Goal: Complete application form

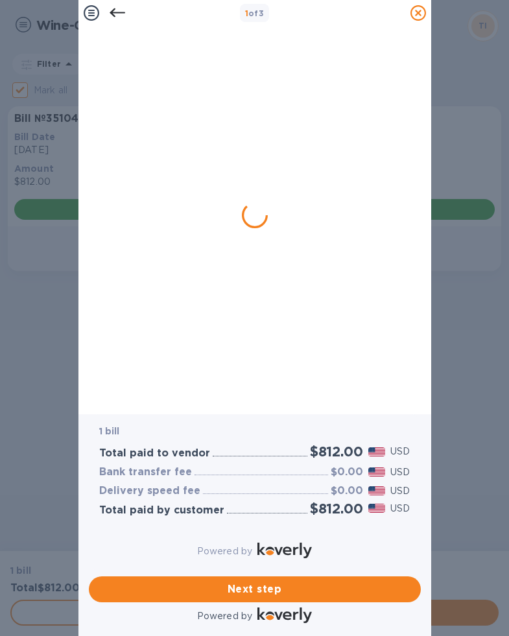
checkbox input "false"
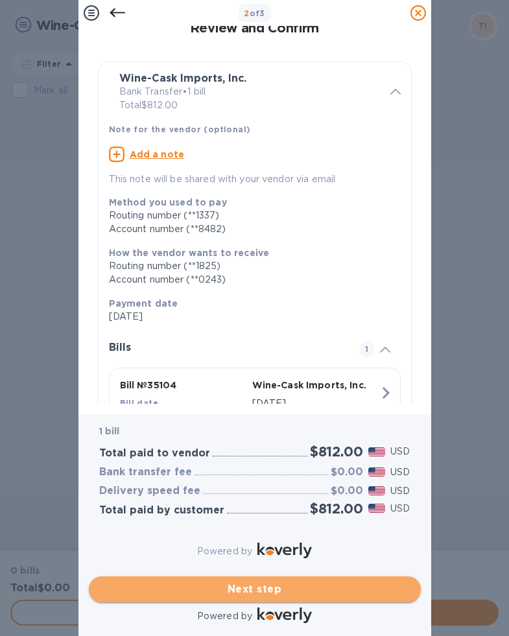
click at [205, 582] on span "Next step" at bounding box center [254, 590] width 311 height 16
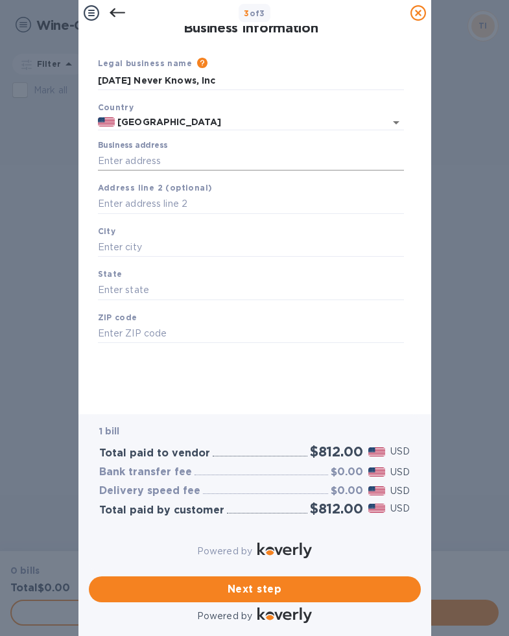
click at [184, 160] on input "Business address" at bounding box center [251, 160] width 306 height 19
type input "[STREET_ADDRESS]"
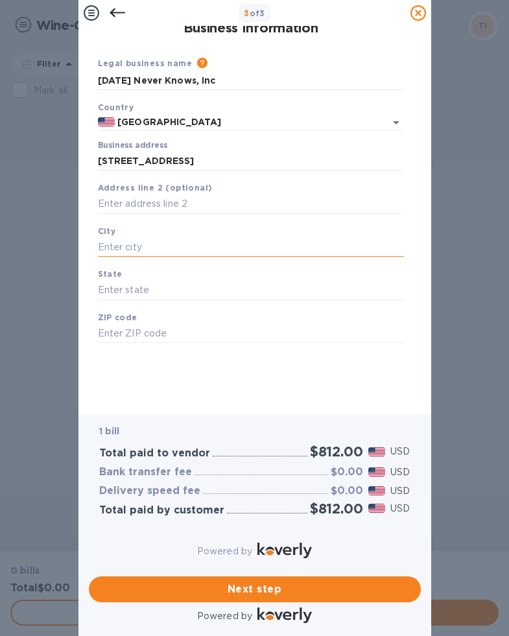
click at [148, 247] on input "text" at bounding box center [251, 247] width 306 height 19
type input "[PERSON_NAME]"
type input "MA"
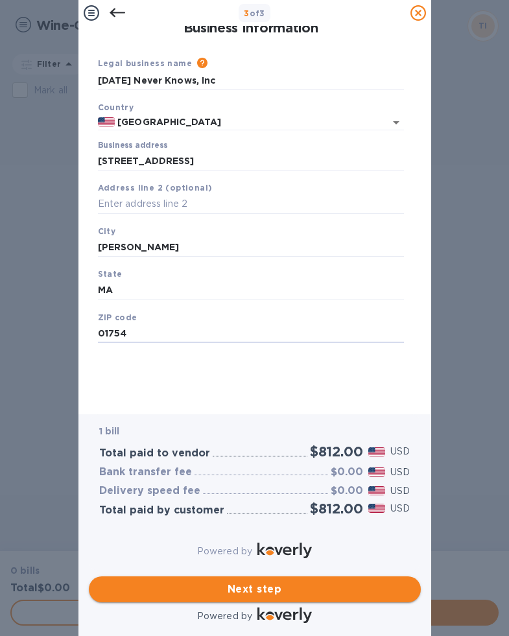
type input "01754"
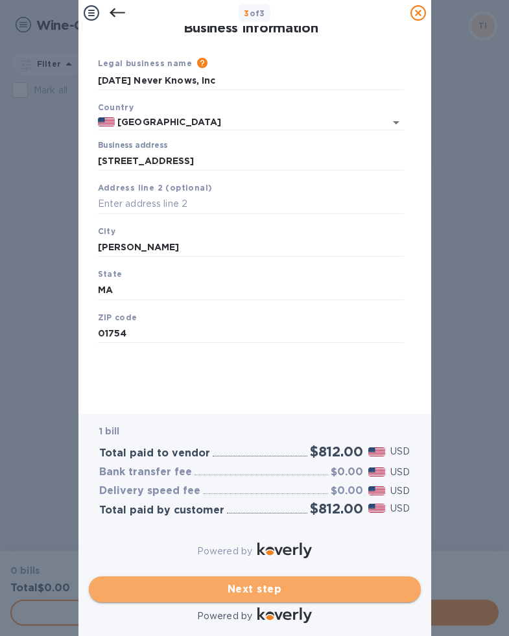
click at [234, 584] on span "Next step" at bounding box center [254, 590] width 311 height 16
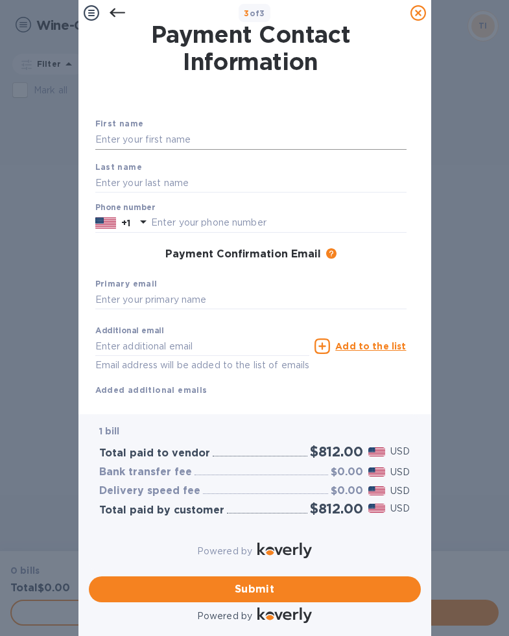
click at [155, 143] on input "text" at bounding box center [250, 139] width 311 height 19
type input "[PERSON_NAME]"
type input "Phypers"
type input "9143935300"
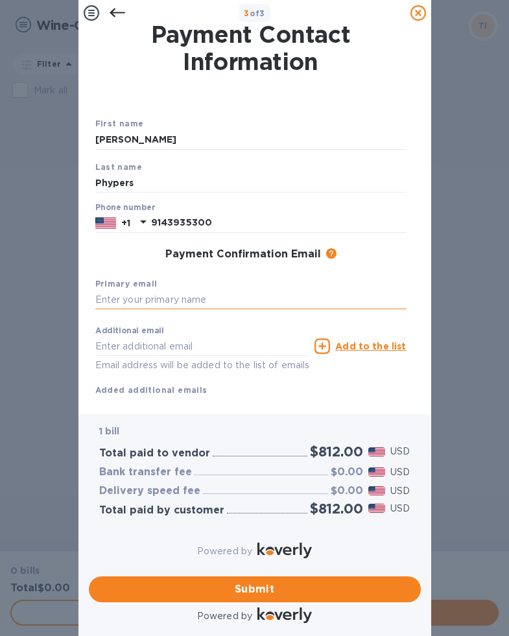
click at [156, 302] on input "text" at bounding box center [250, 300] width 311 height 19
type input "[EMAIL_ADDRESS][DOMAIN_NAME]"
click at [244, 582] on span "Submit" at bounding box center [254, 590] width 311 height 16
